Goal: Transaction & Acquisition: Purchase product/service

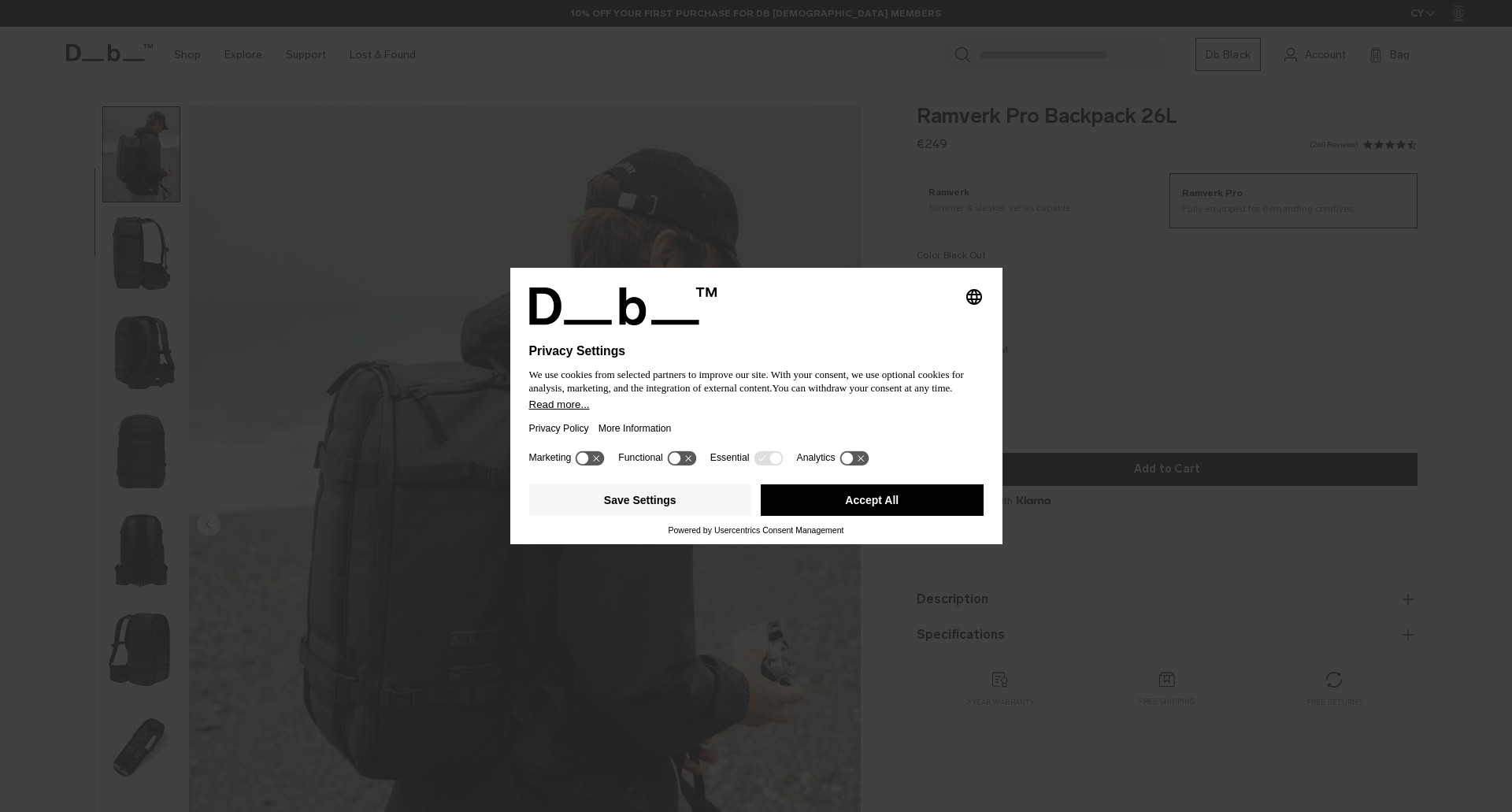
click at [830, 508] on button "Accept All" at bounding box center [872, 500] width 223 height 31
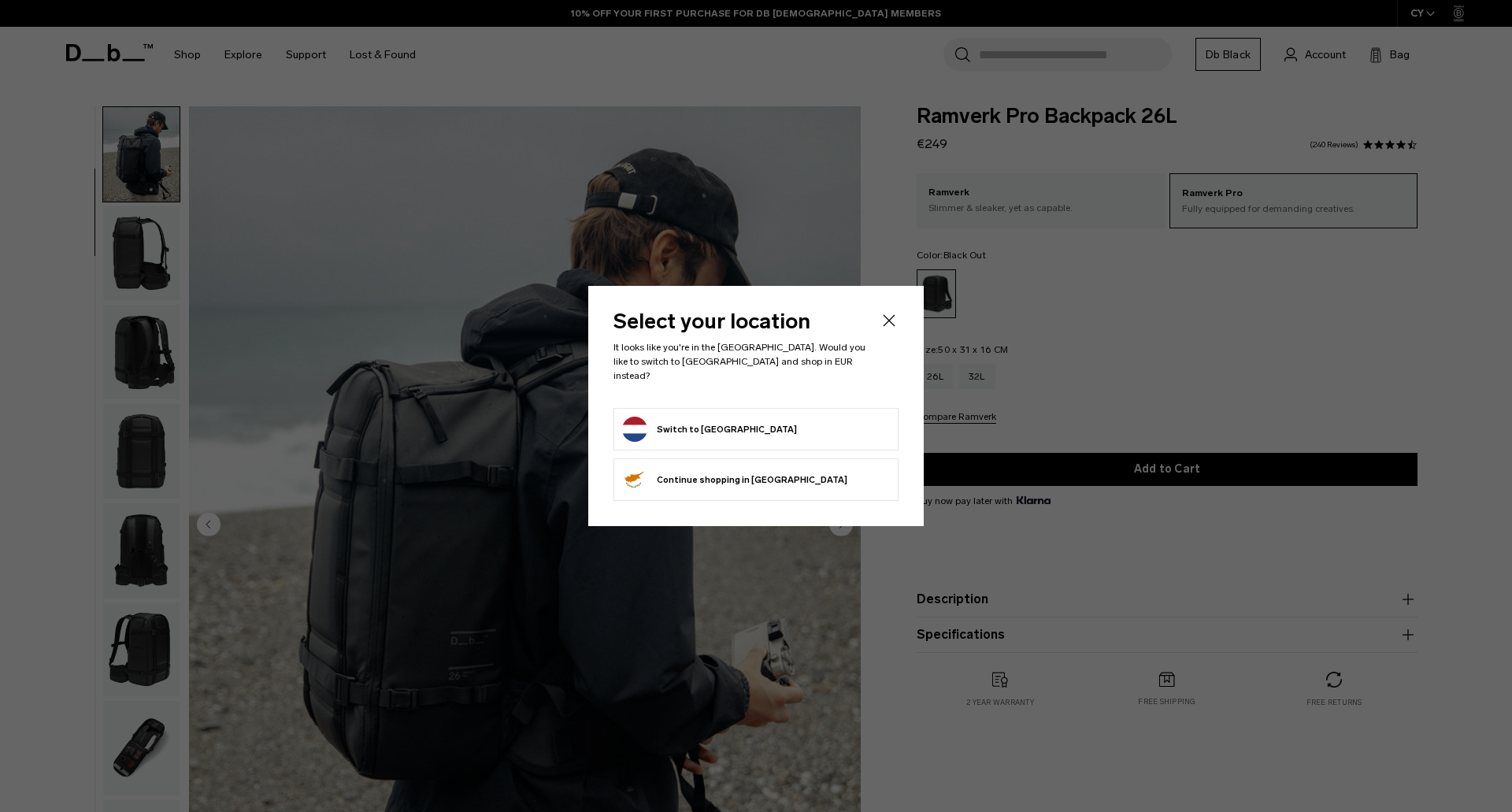
click at [718, 425] on button "Switch to Netherlands" at bounding box center [709, 429] width 175 height 25
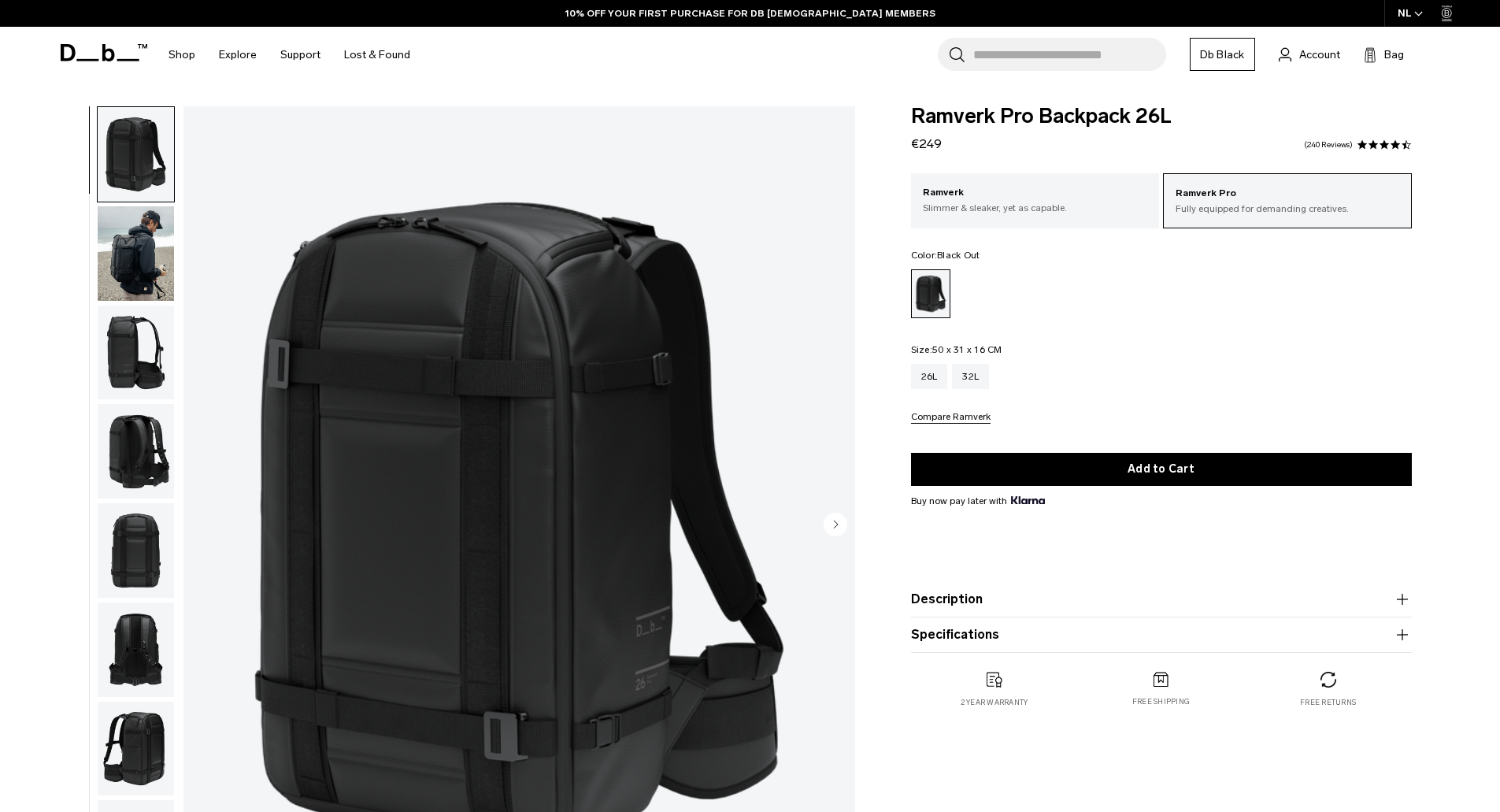
click at [832, 524] on circle "Next slide" at bounding box center [835, 523] width 24 height 23
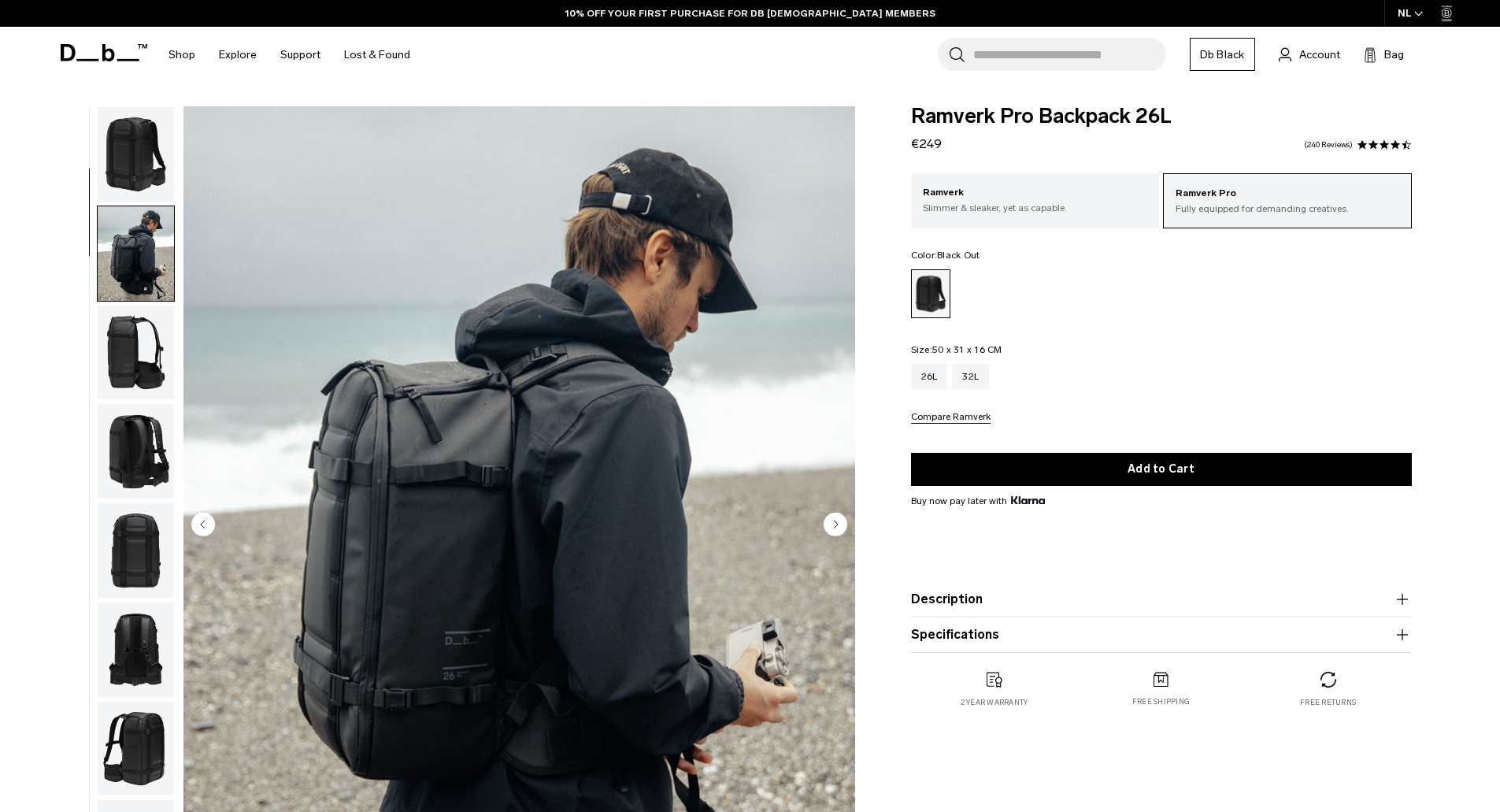
scroll to position [99, 0]
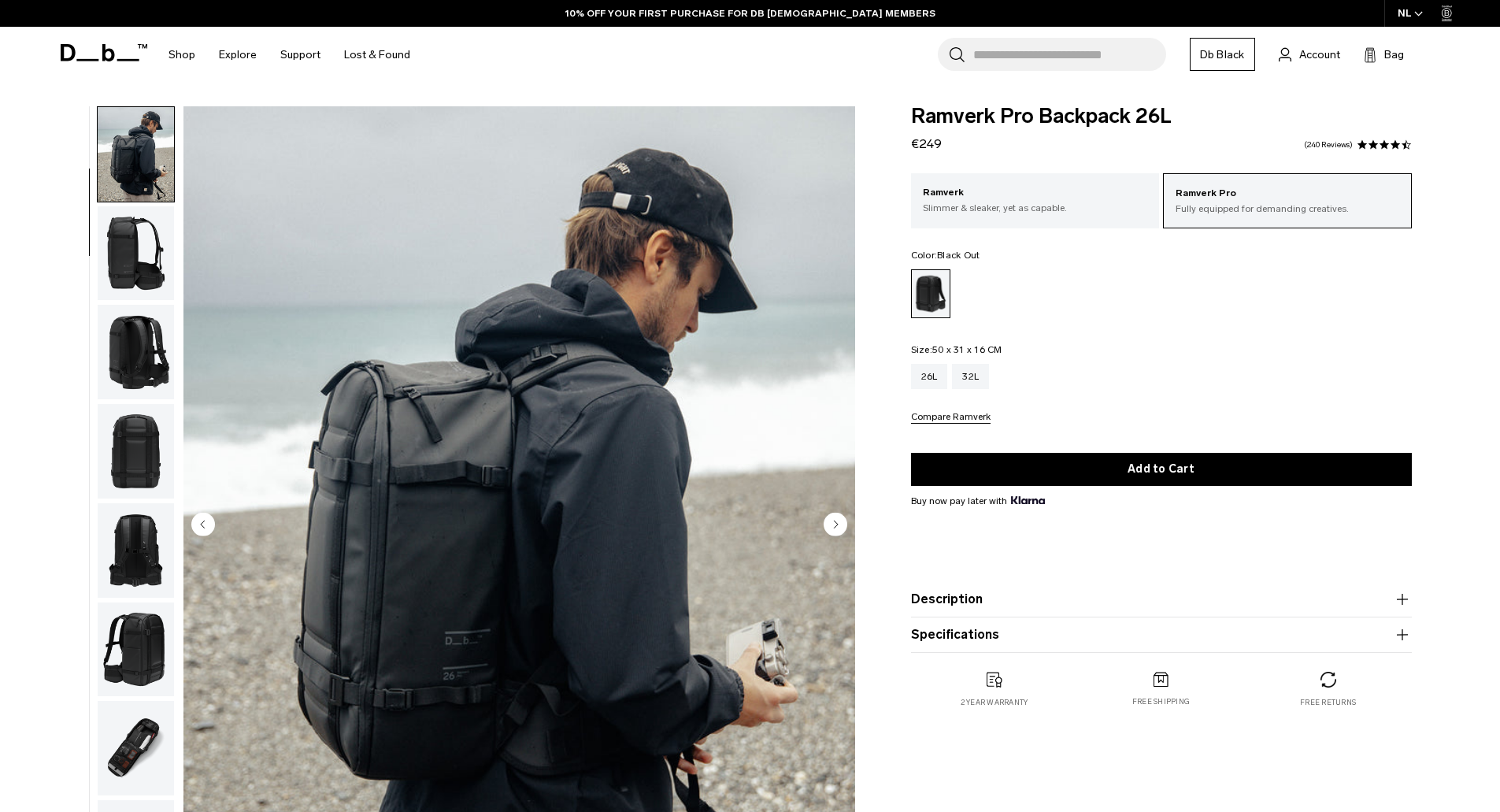
click at [832, 524] on circle "Next slide" at bounding box center [835, 523] width 24 height 23
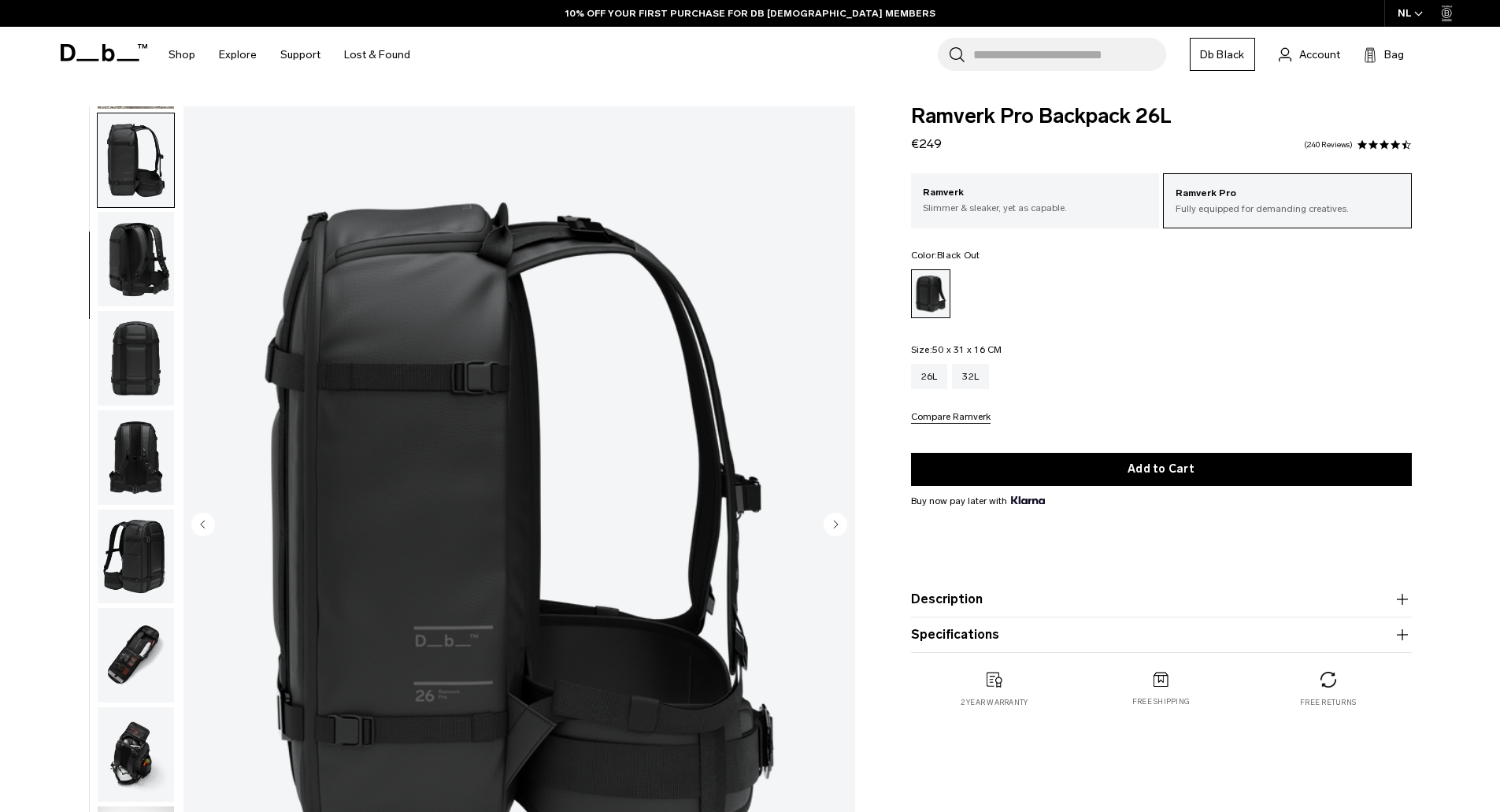
scroll to position [198, 0]
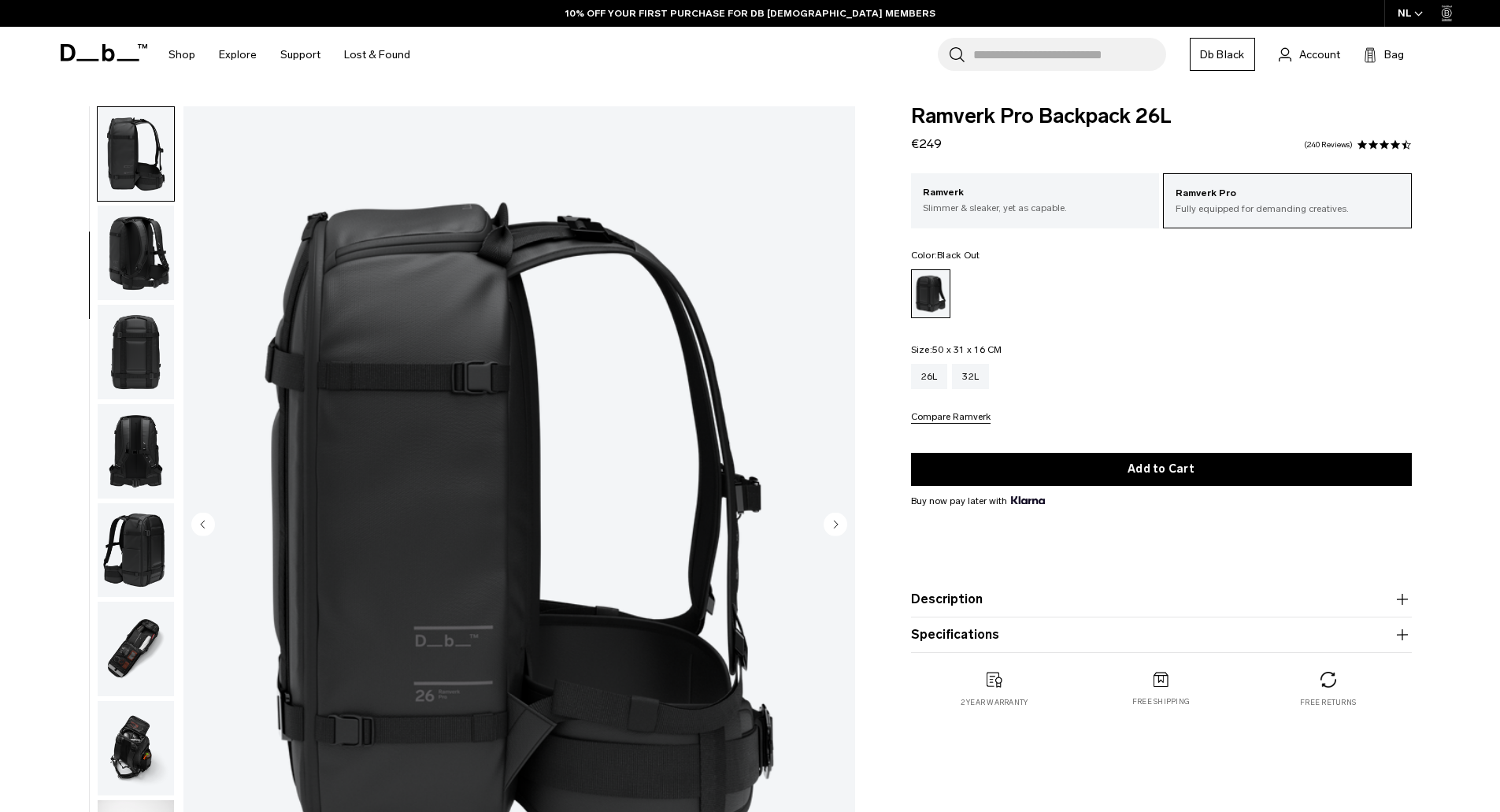
click at [832, 524] on circle "Next slide" at bounding box center [835, 523] width 24 height 23
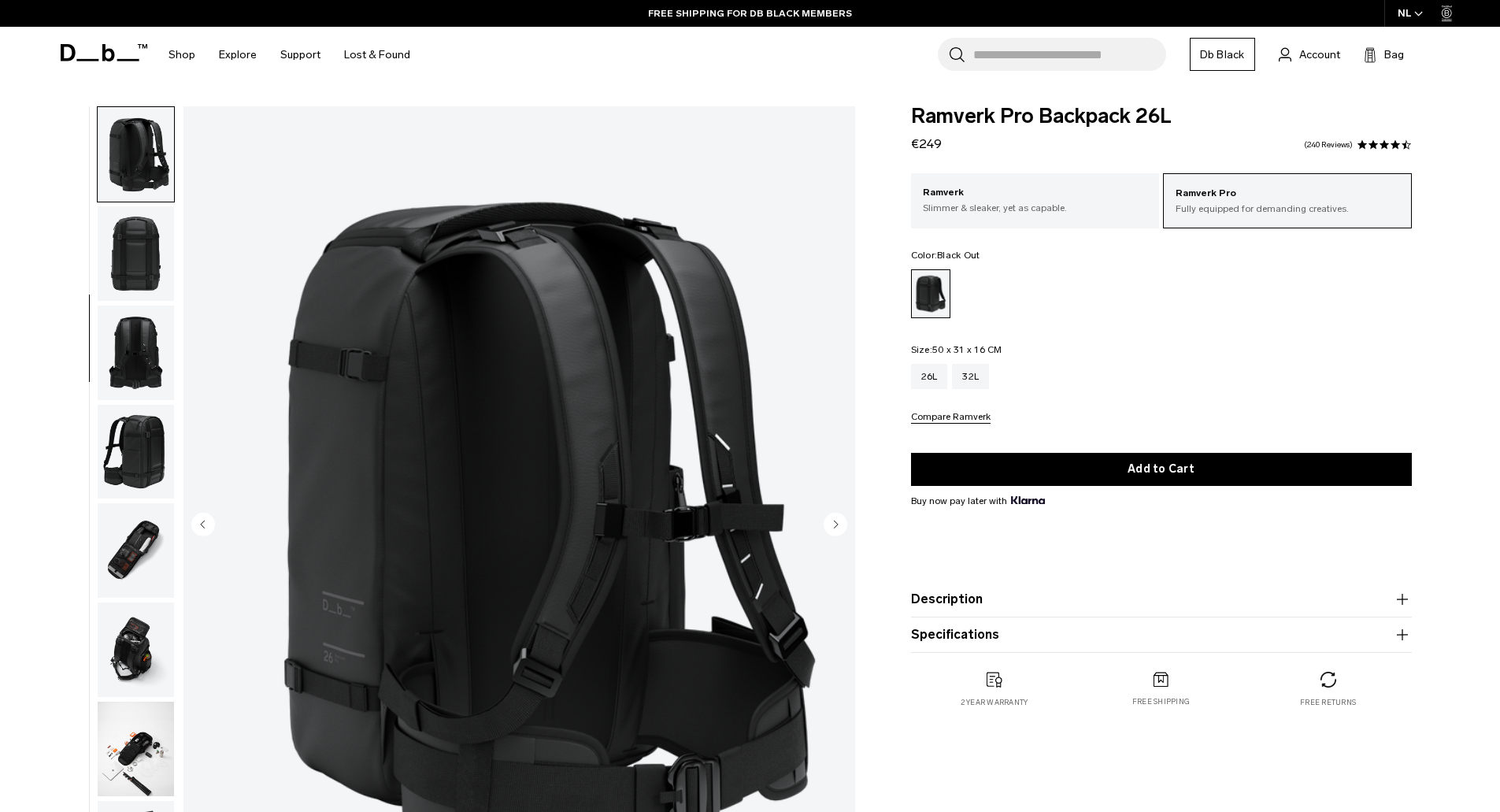
click at [832, 524] on circle "Next slide" at bounding box center [835, 523] width 24 height 23
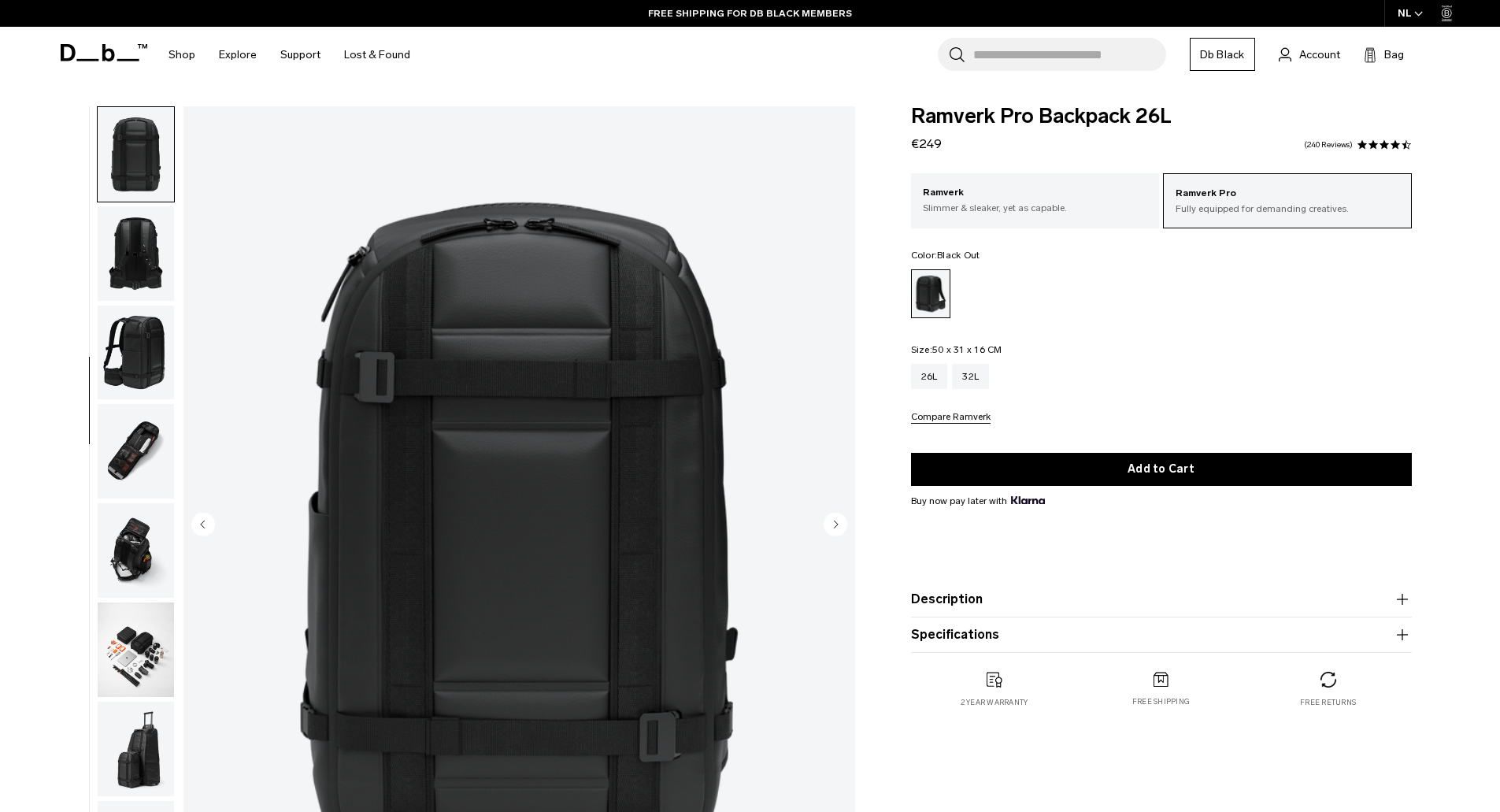
click at [832, 524] on circle "Next slide" at bounding box center [835, 523] width 24 height 23
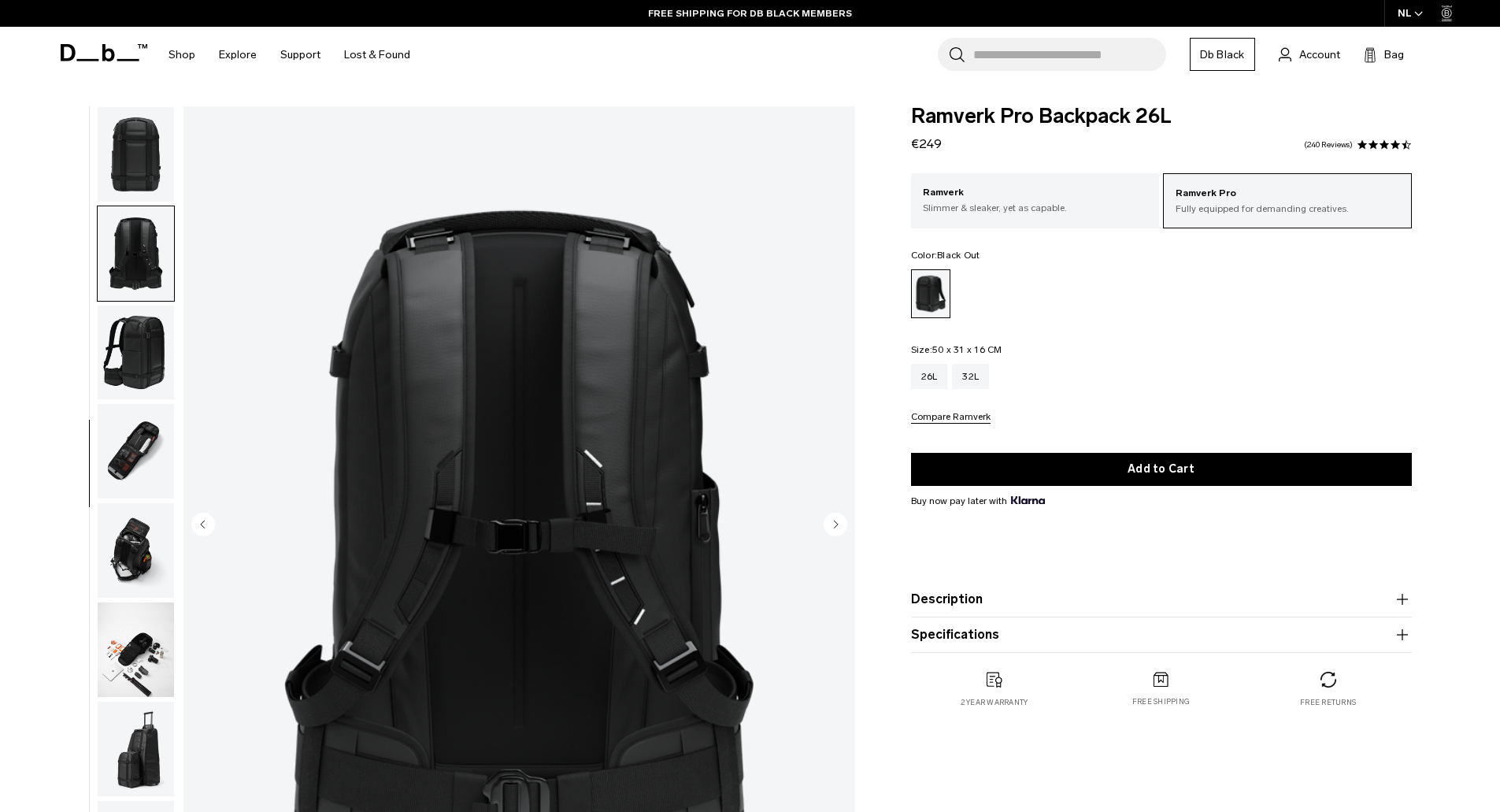
scroll to position [446, 0]
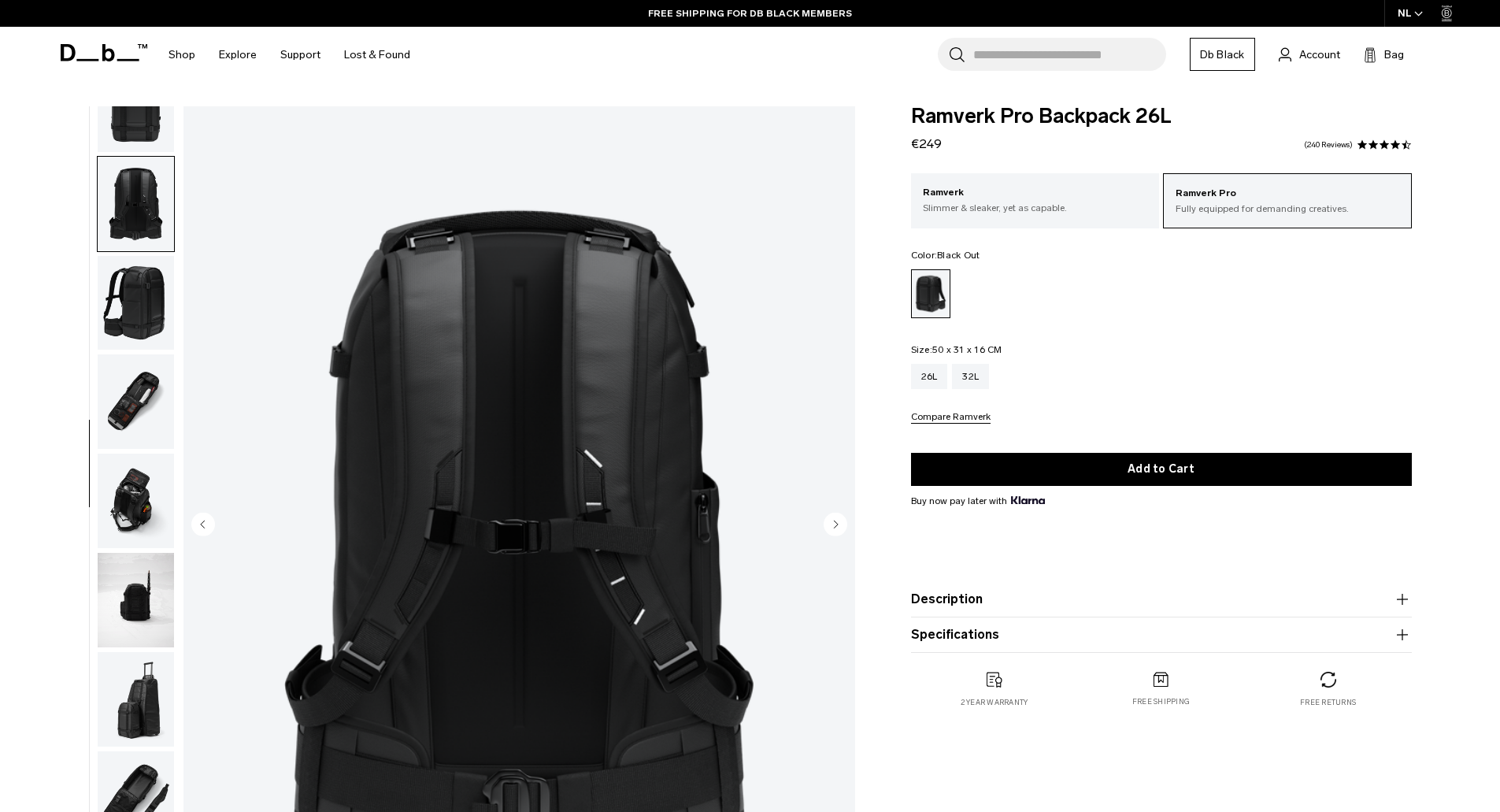
click at [832, 524] on circle "Next slide" at bounding box center [835, 523] width 24 height 23
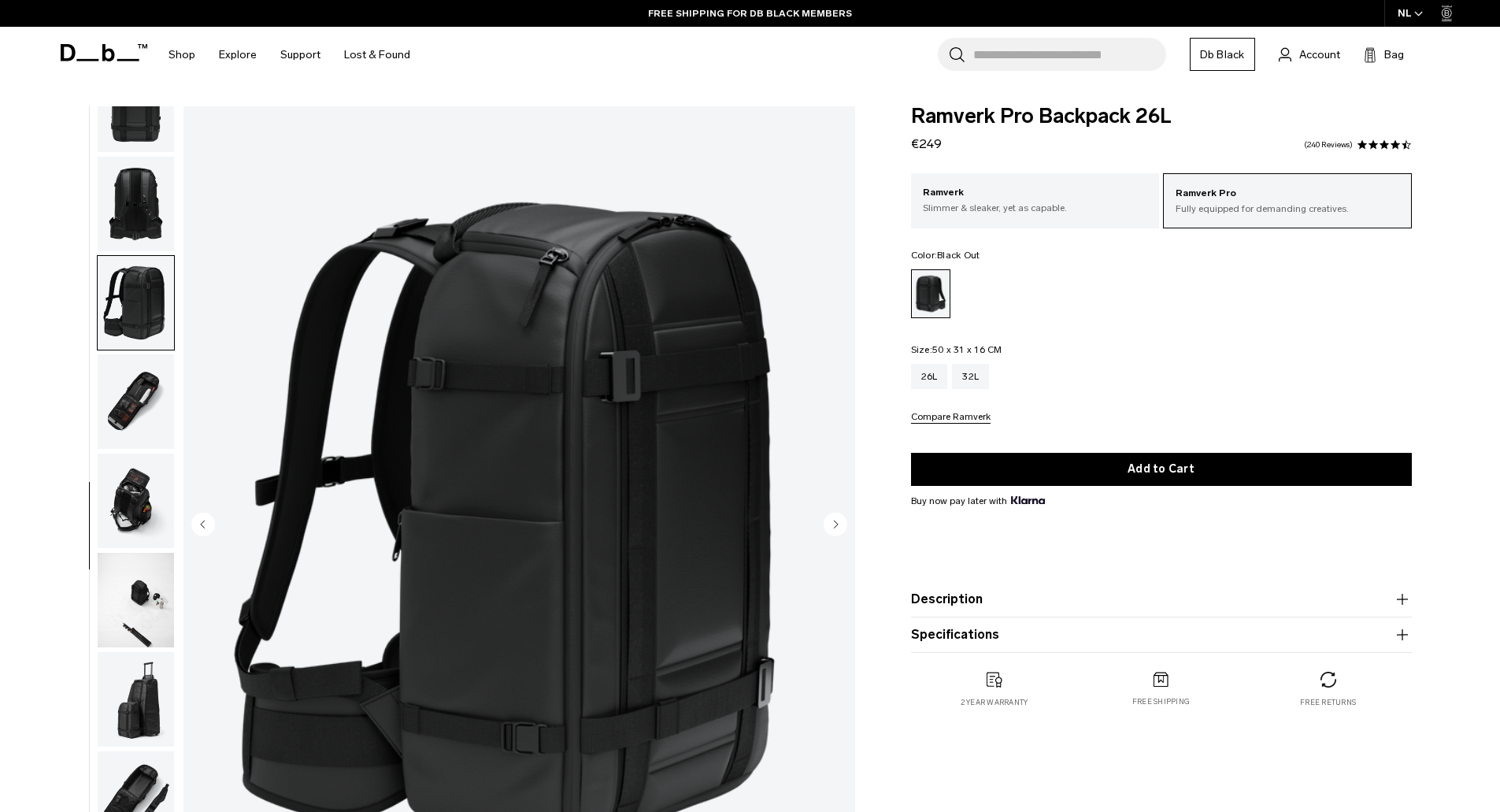
click at [832, 524] on circle "Next slide" at bounding box center [835, 523] width 24 height 23
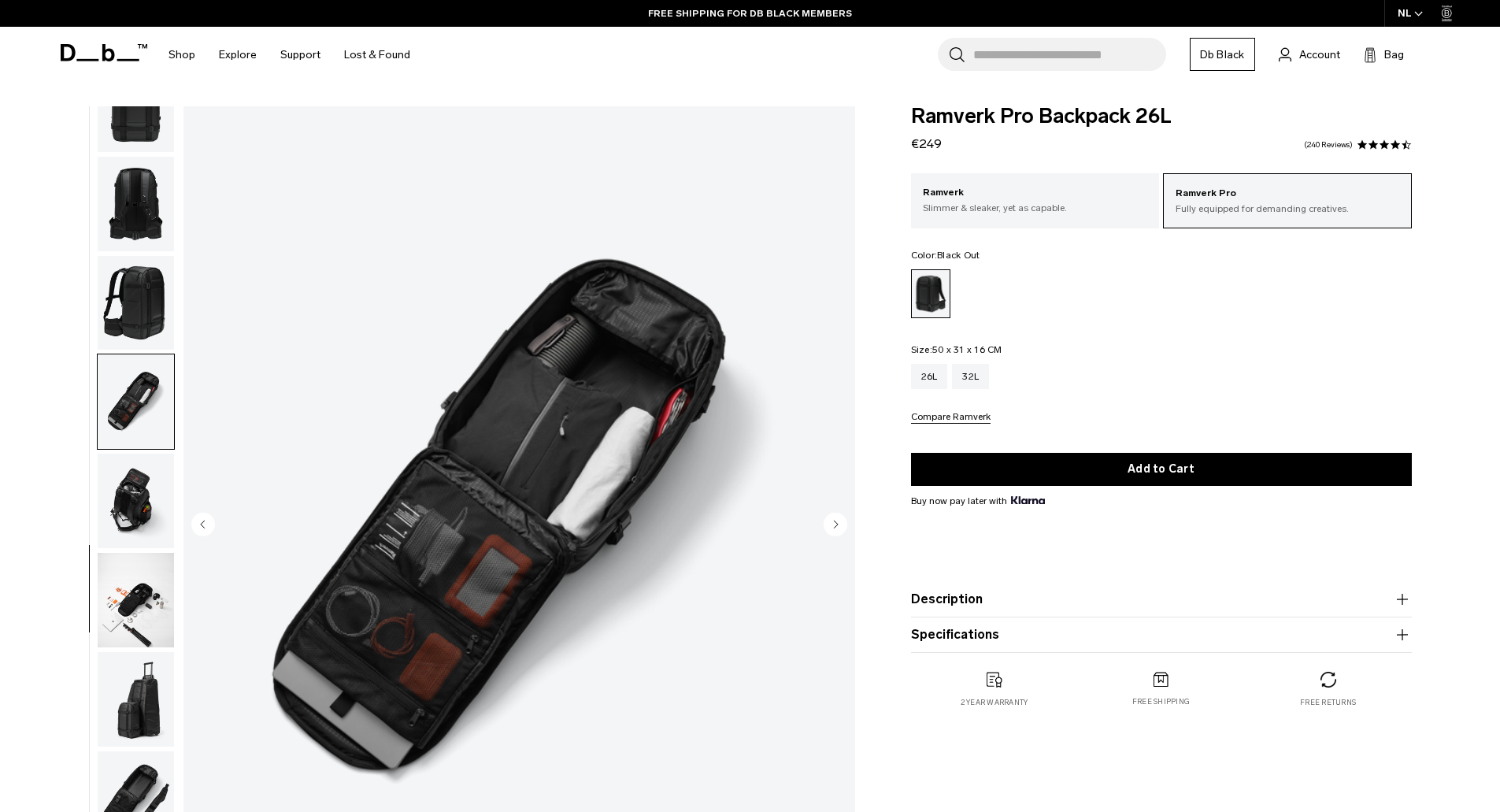
click at [832, 524] on circle "Next slide" at bounding box center [835, 523] width 24 height 23
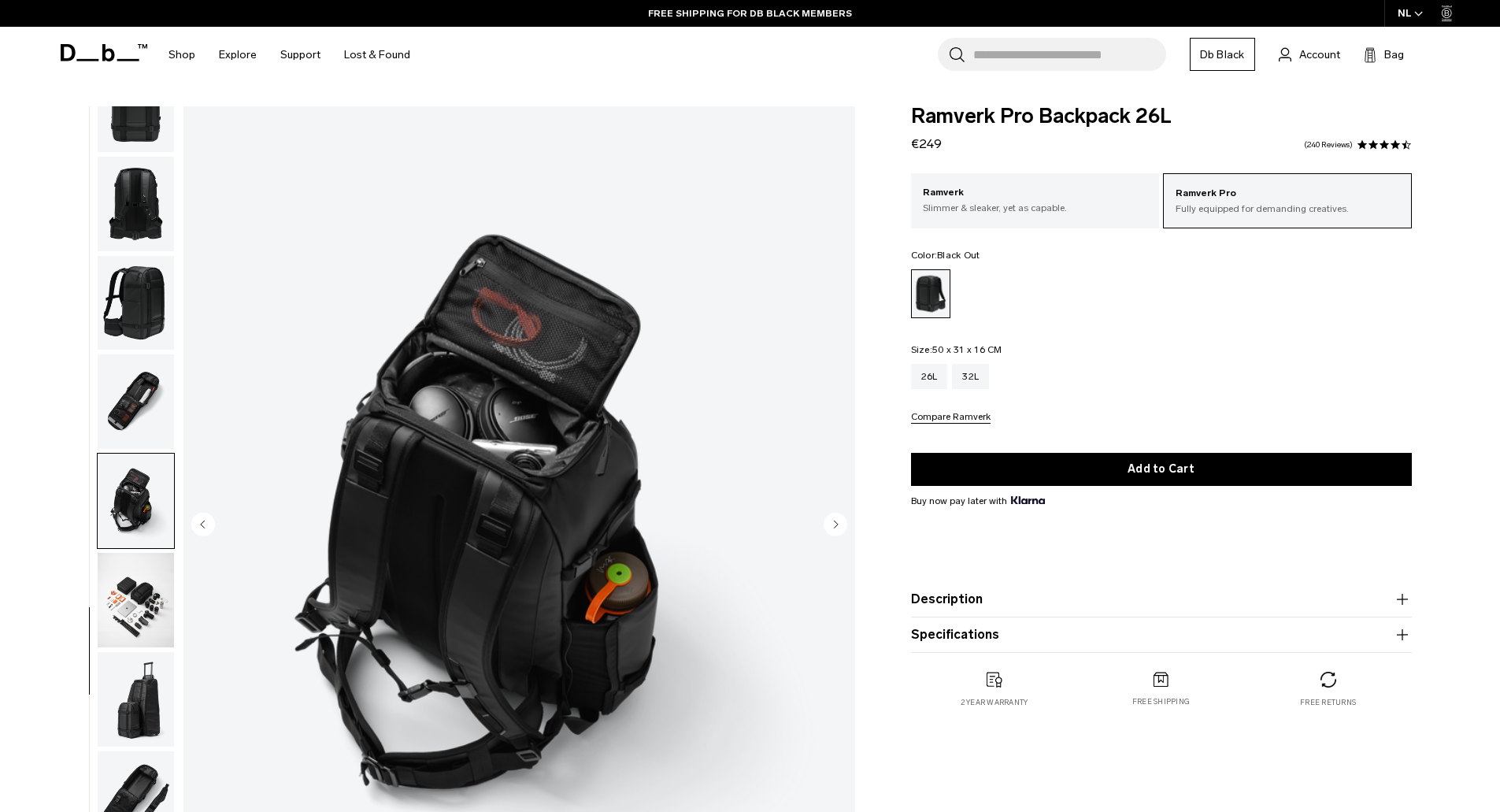
click at [832, 524] on circle "Next slide" at bounding box center [835, 523] width 24 height 23
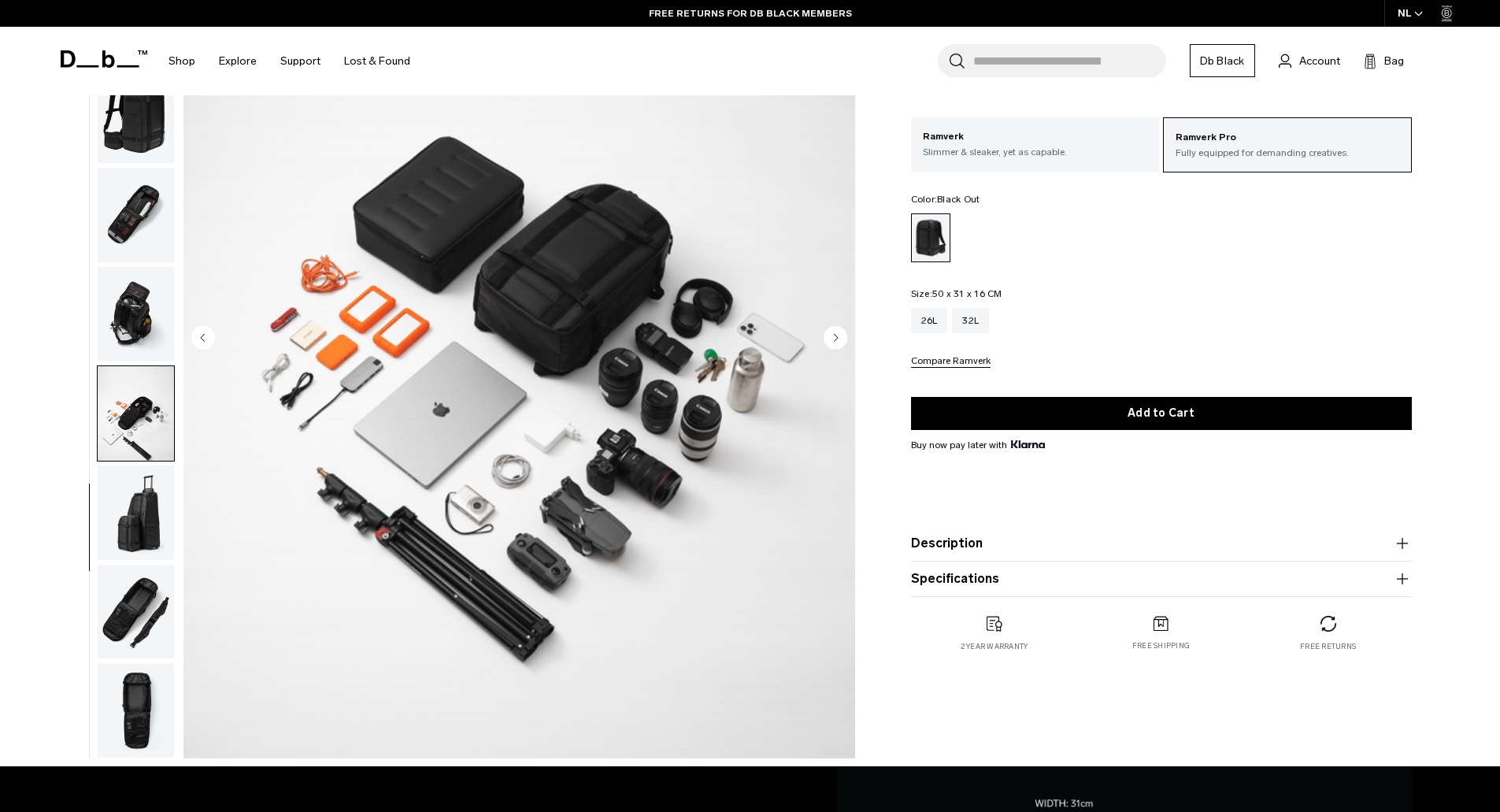
scroll to position [189, 0]
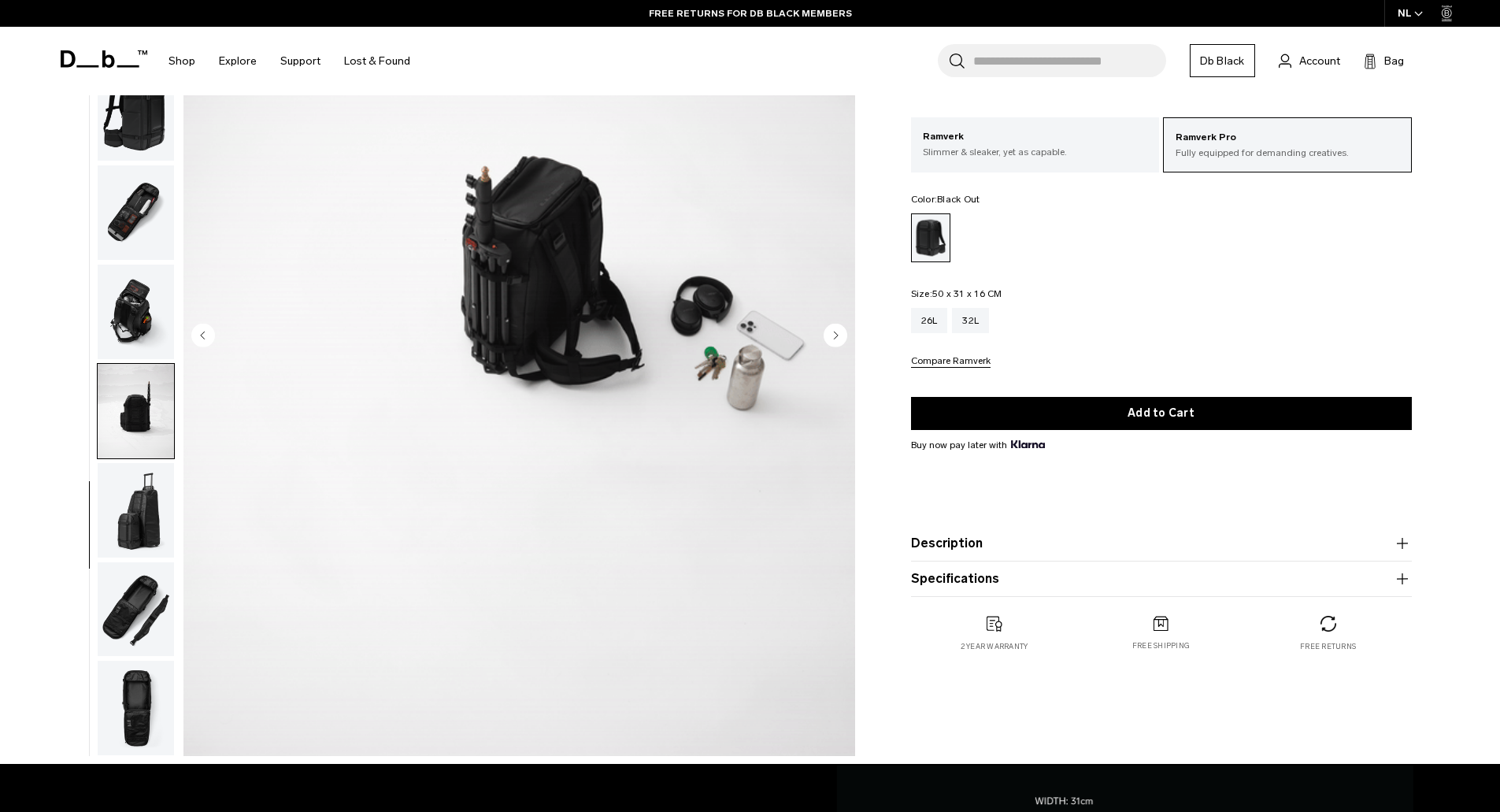
click at [835, 333] on icon "Next slide" at bounding box center [836, 335] width 4 height 7
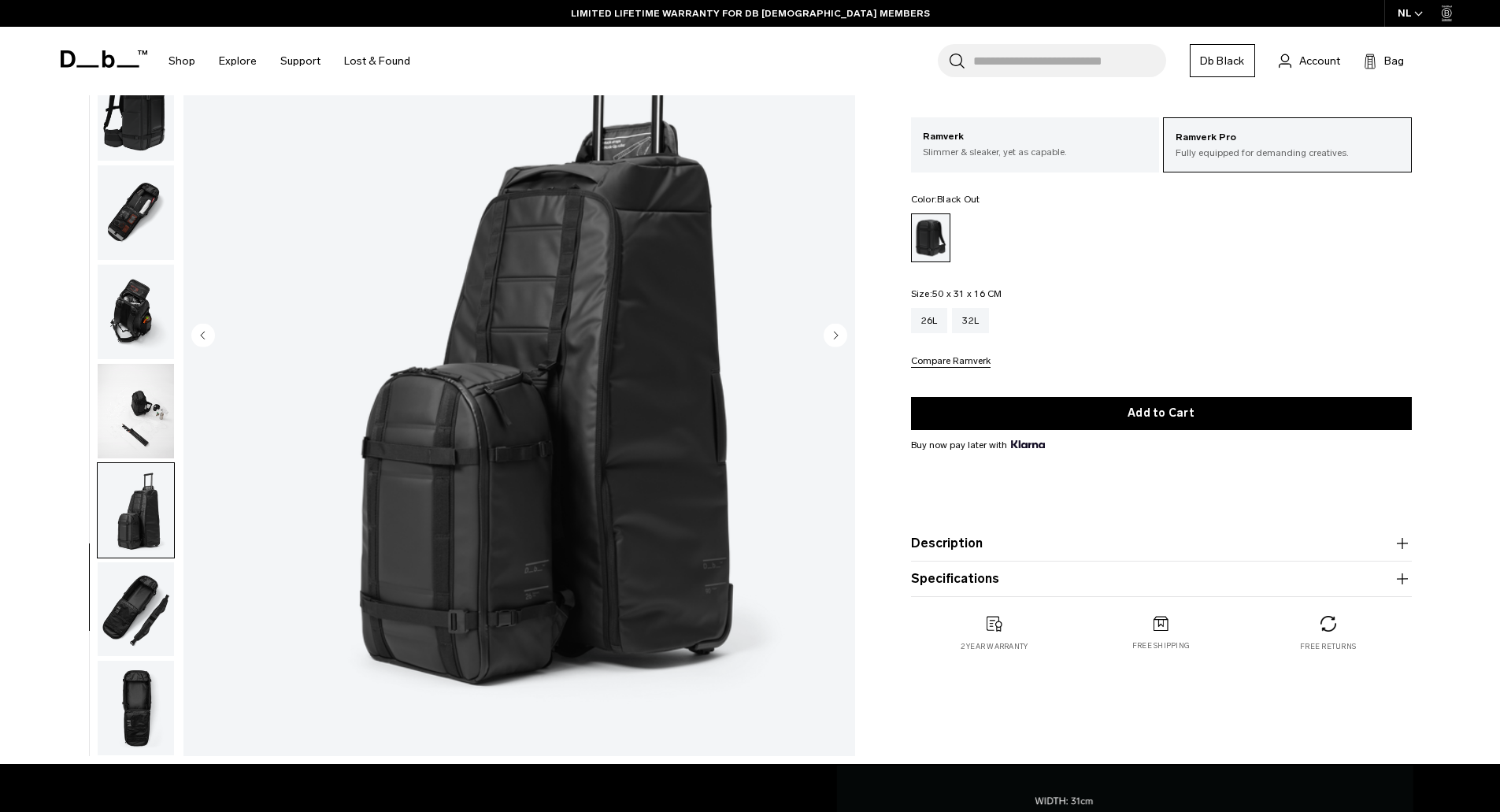
click at [835, 333] on icon "Next slide" at bounding box center [836, 335] width 4 height 7
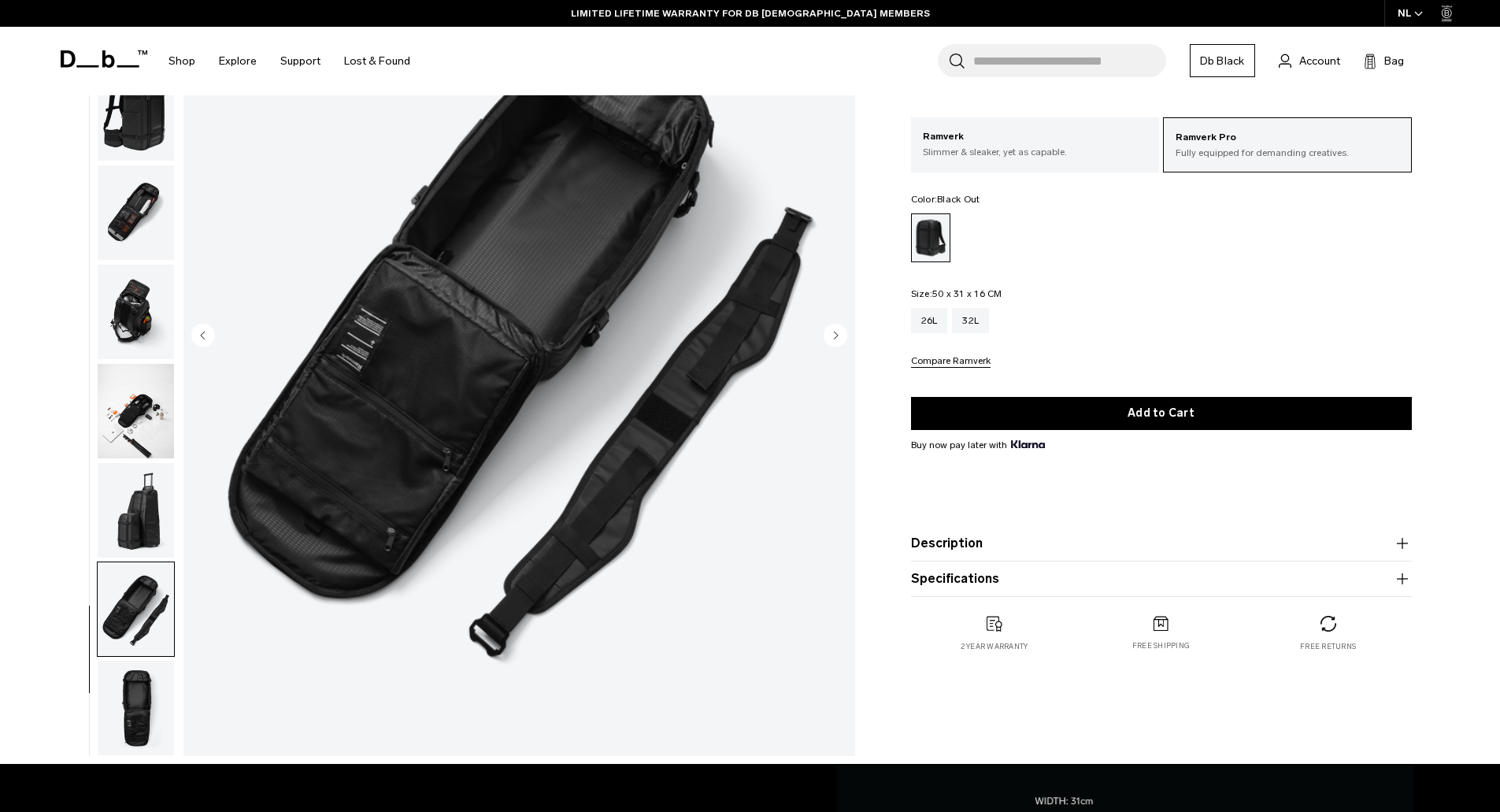
click at [837, 330] on circle "Next slide" at bounding box center [835, 334] width 24 height 23
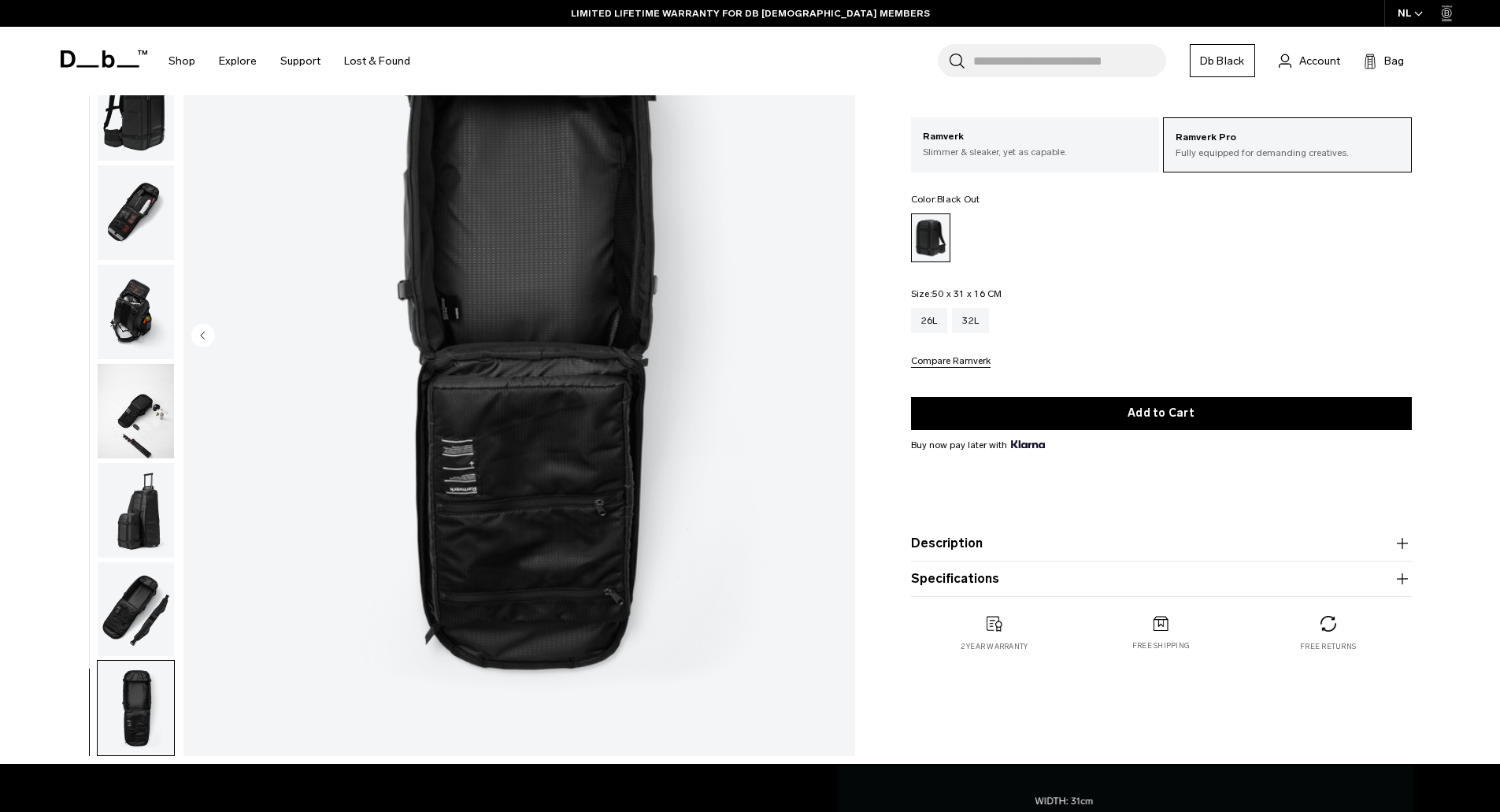
click at [837, 330] on img "13 / 13" at bounding box center [520, 336] width 672 height 838
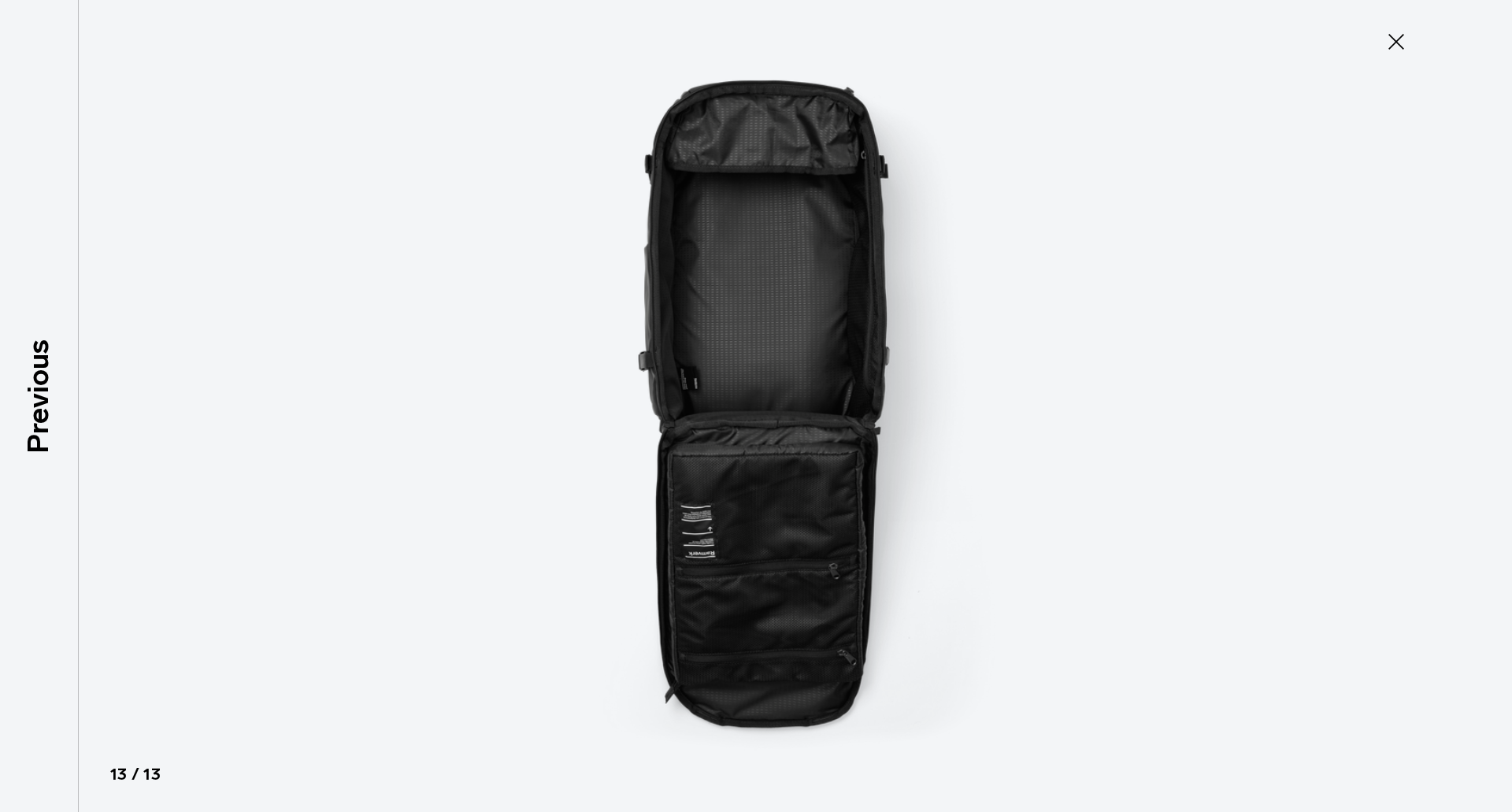
click at [1394, 46] on icon at bounding box center [1395, 41] width 25 height 25
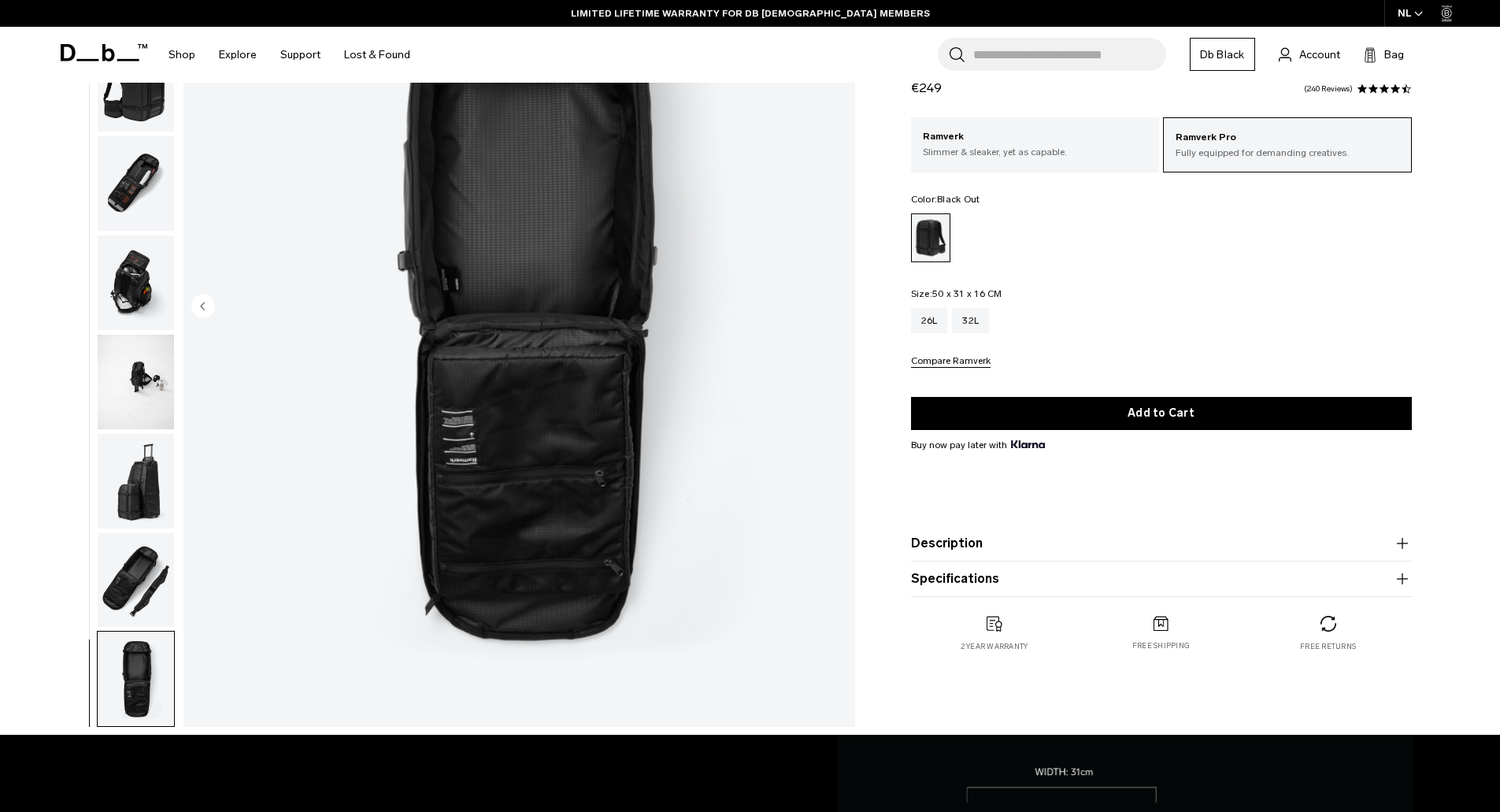
scroll to position [218, 0]
click at [143, 402] on img "button" at bounding box center [136, 382] width 77 height 95
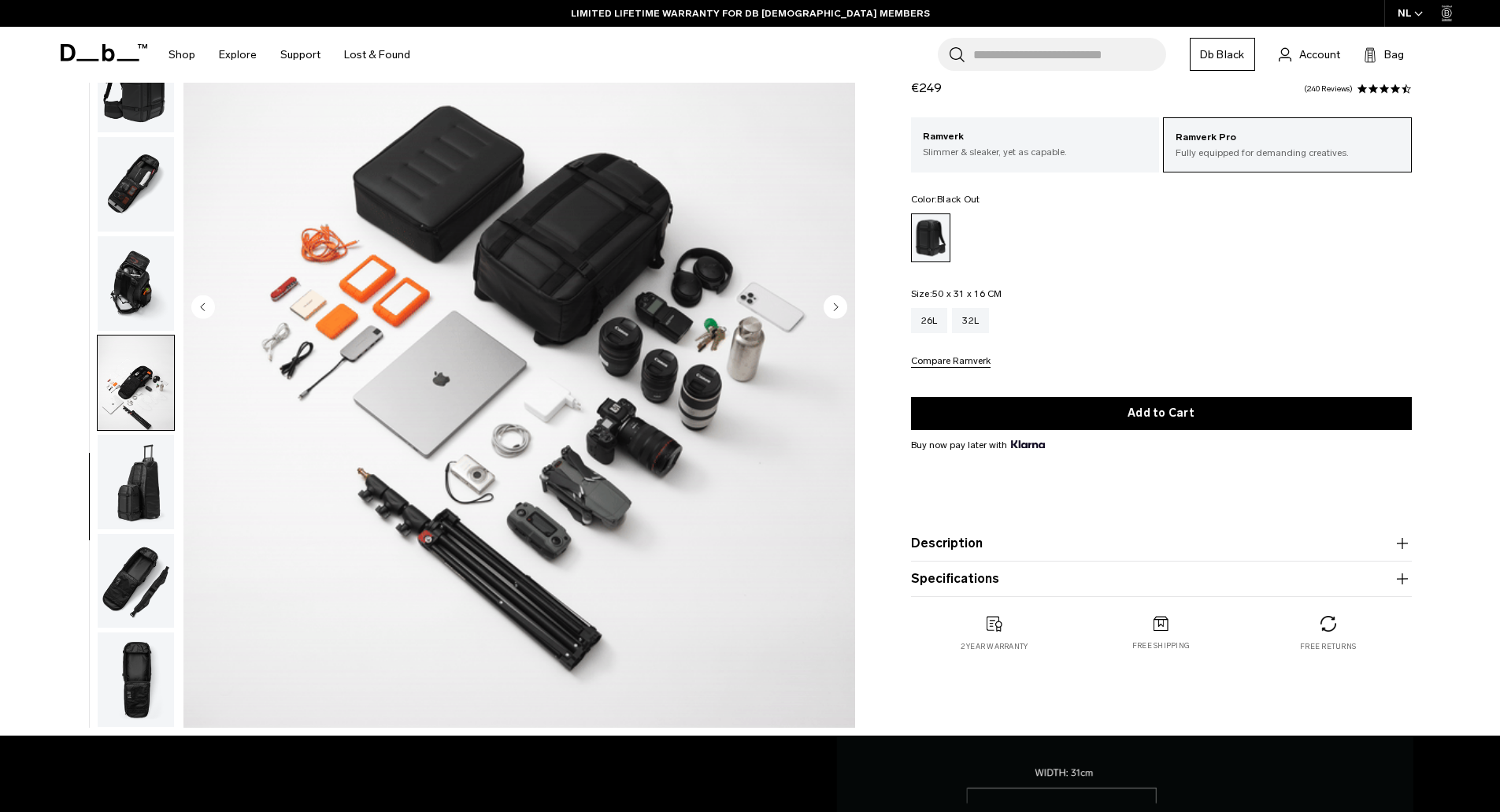
click at [138, 483] on img "button" at bounding box center [136, 481] width 77 height 95
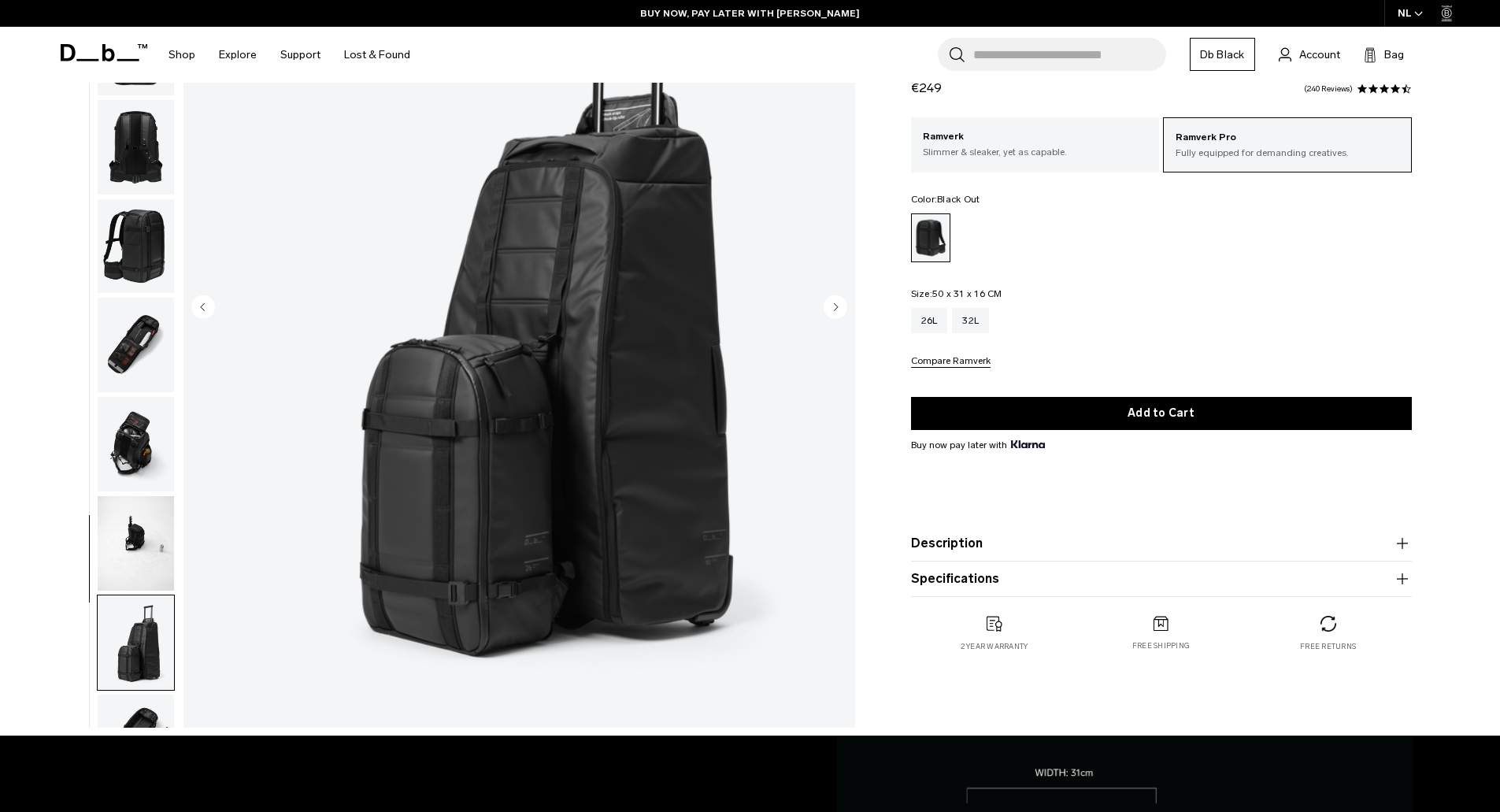
click at [131, 466] on img "button" at bounding box center [136, 444] width 77 height 95
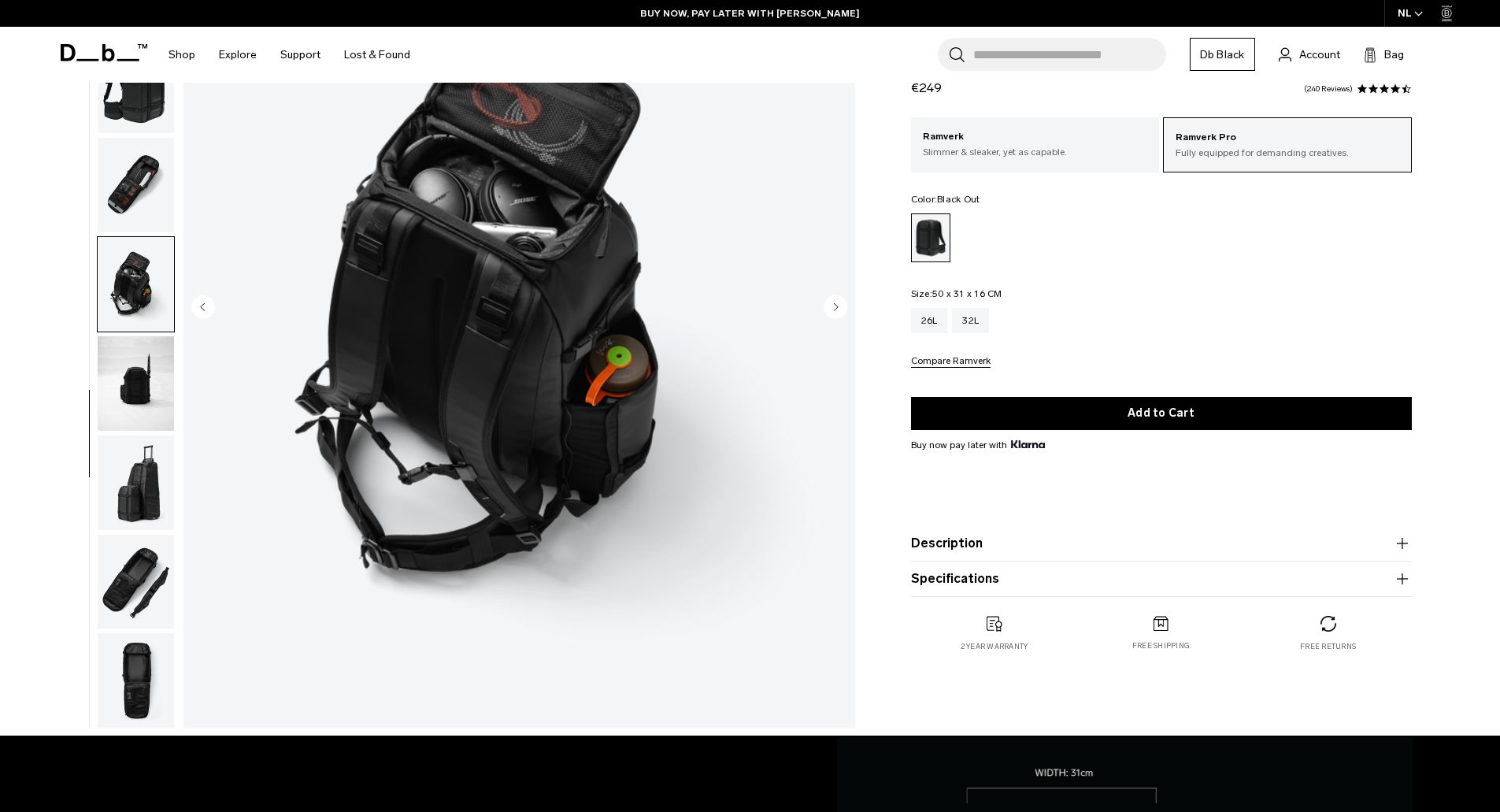
scroll to position [446, 0]
click at [140, 480] on img "button" at bounding box center [136, 481] width 77 height 95
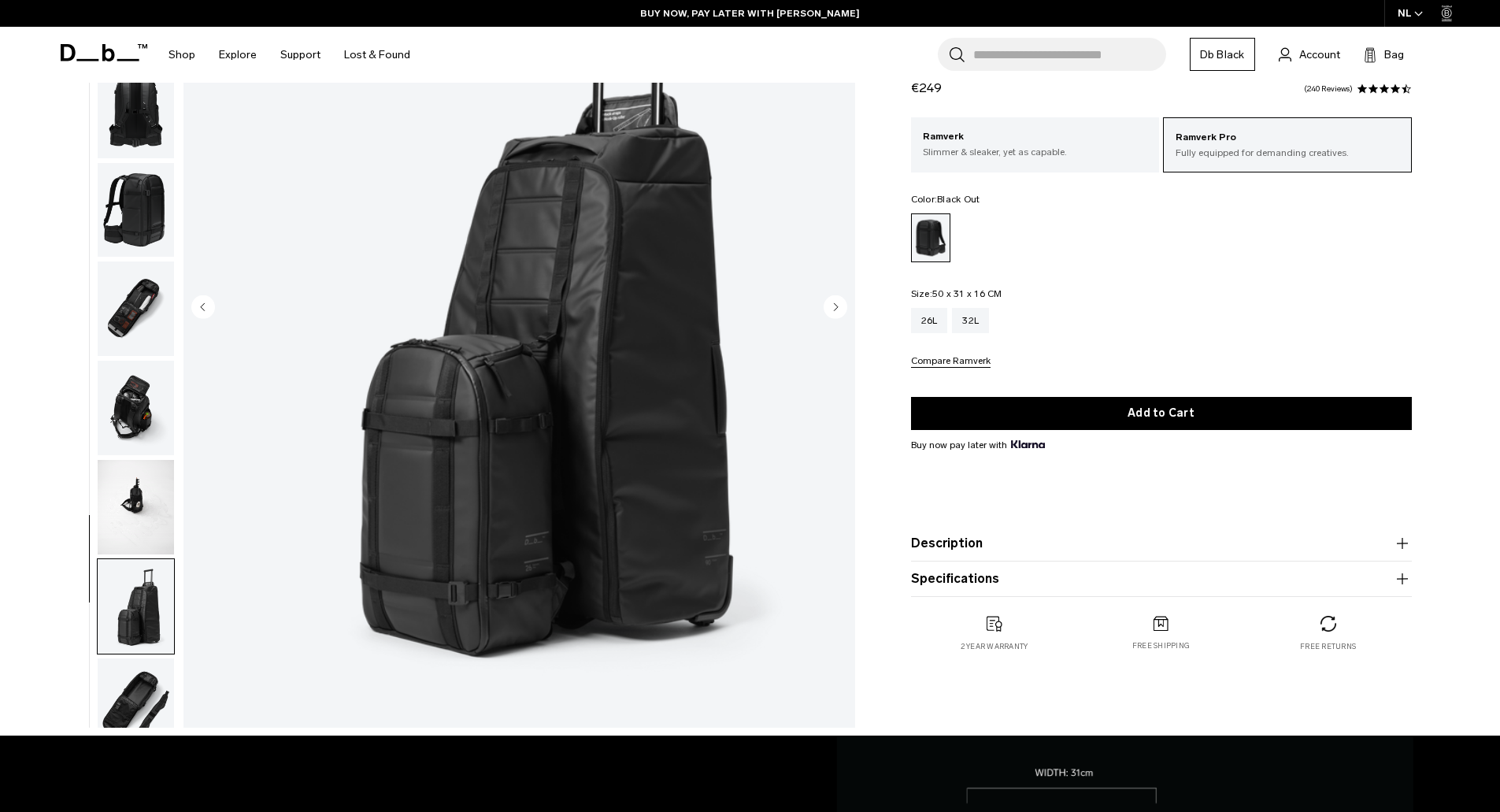
click at [136, 310] on img "button" at bounding box center [136, 308] width 77 height 95
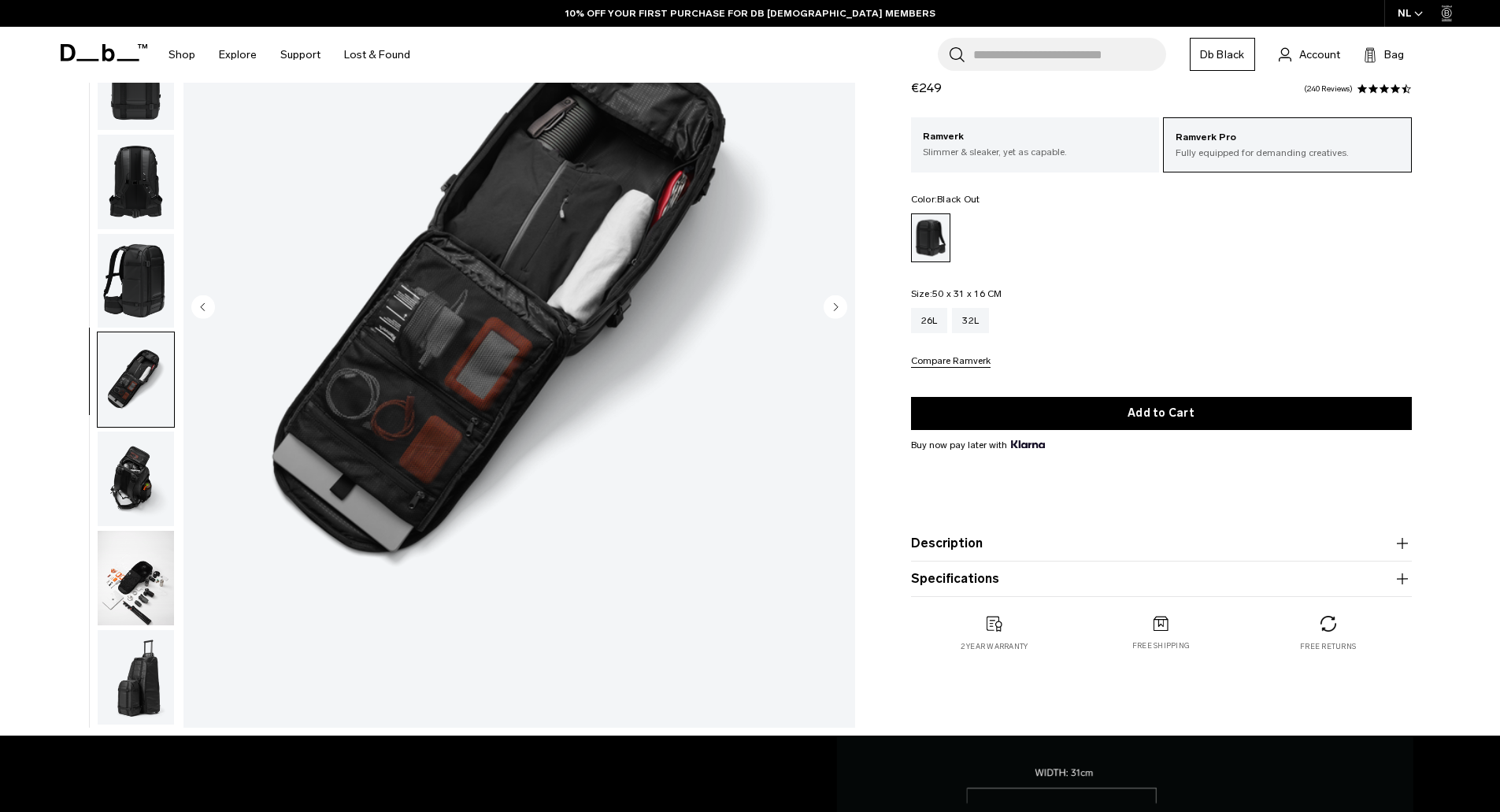
click at [138, 290] on img "button" at bounding box center [136, 281] width 77 height 95
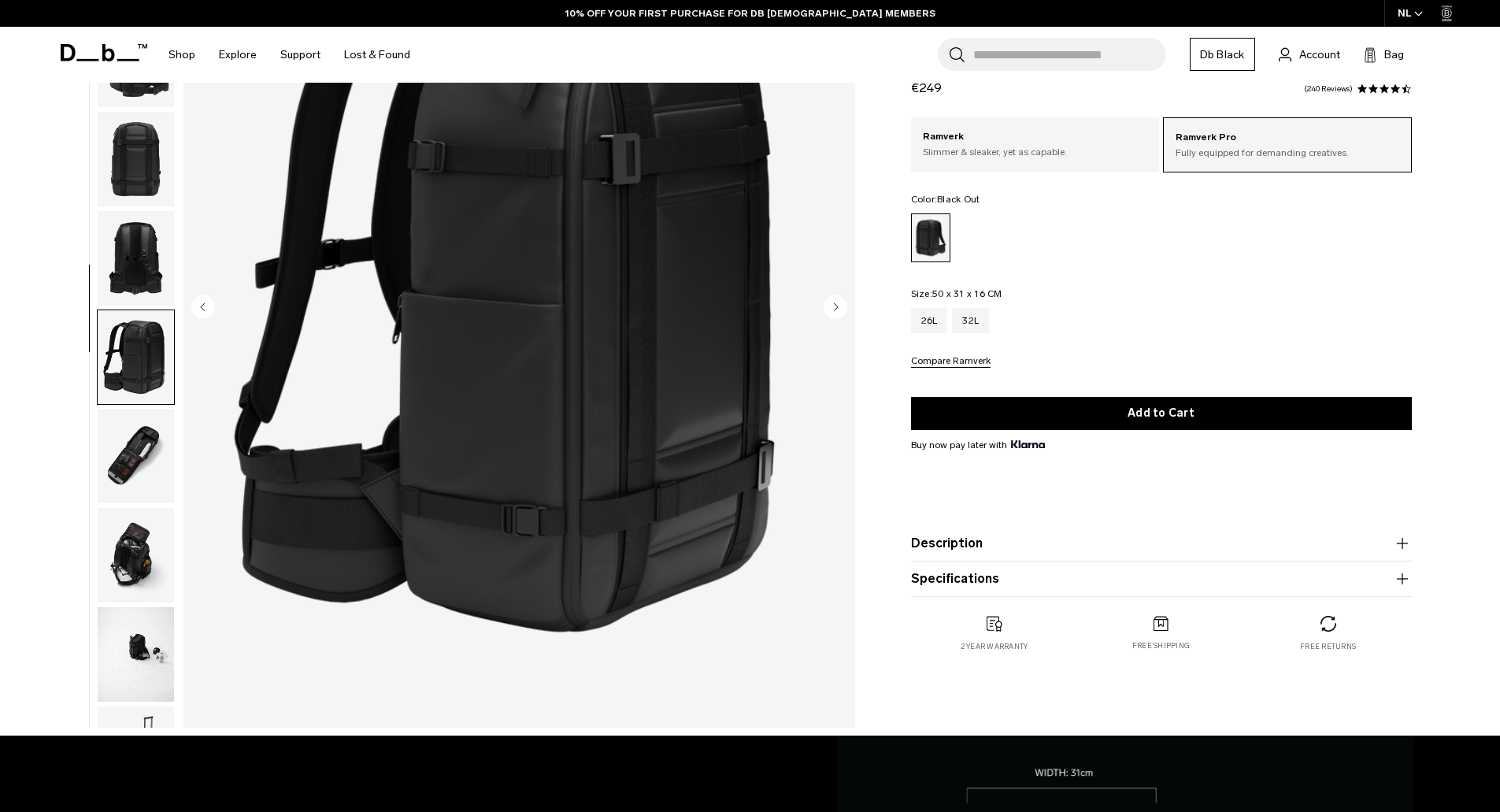
click at [136, 286] on img "button" at bounding box center [136, 258] width 77 height 95
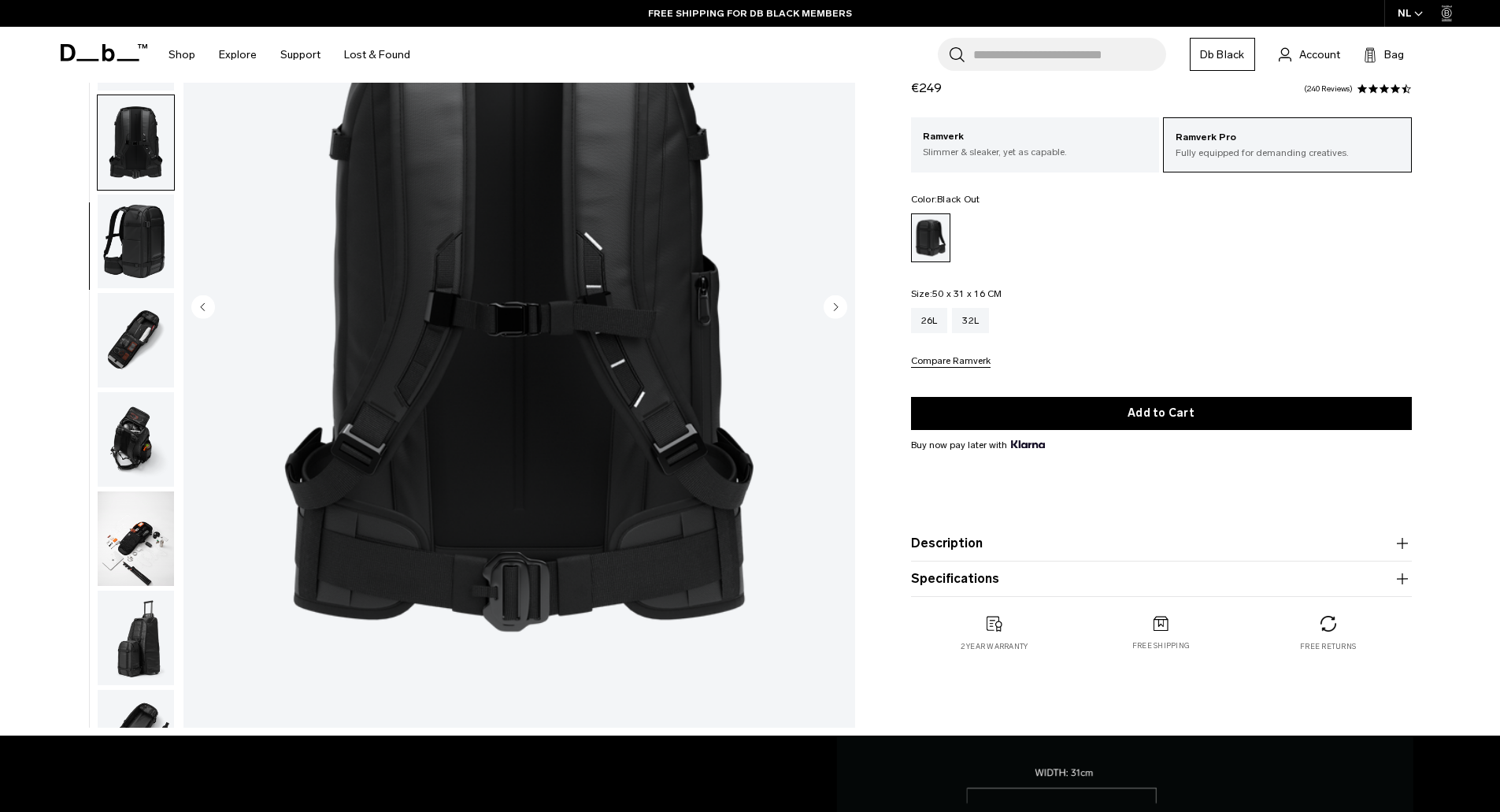
click at [137, 225] on img "button" at bounding box center [136, 241] width 77 height 95
